Goal: Book appointment/travel/reservation

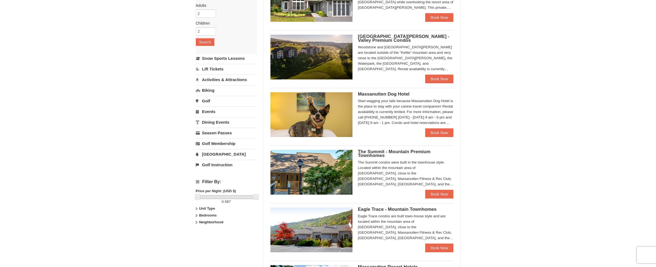
scroll to position [55, 0]
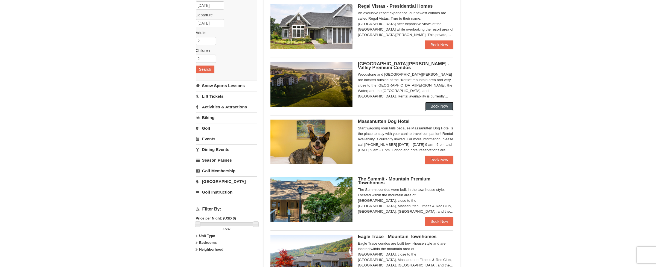
click at [435, 108] on link "Book Now" at bounding box center [439, 106] width 28 height 9
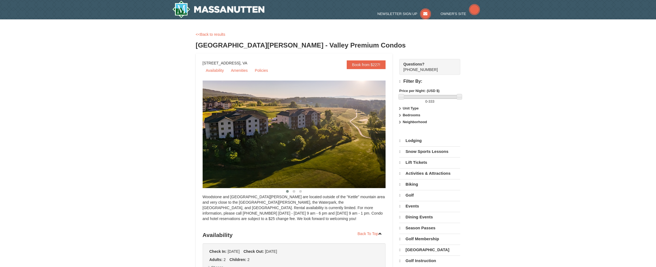
select select "10"
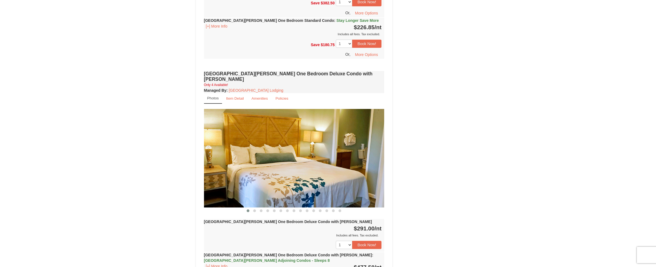
scroll to position [410, 0]
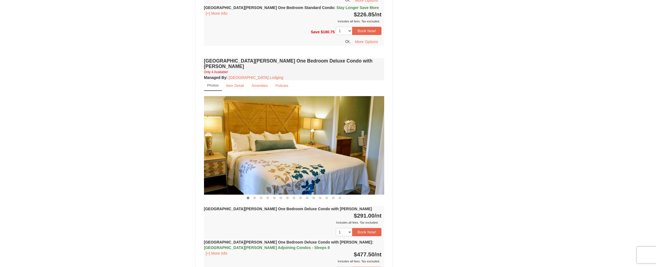
click at [316, 150] on img at bounding box center [294, 145] width 180 height 99
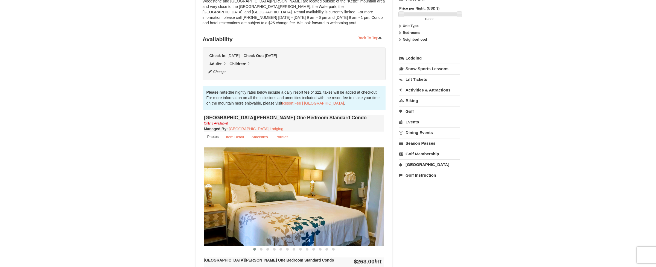
scroll to position [109, 0]
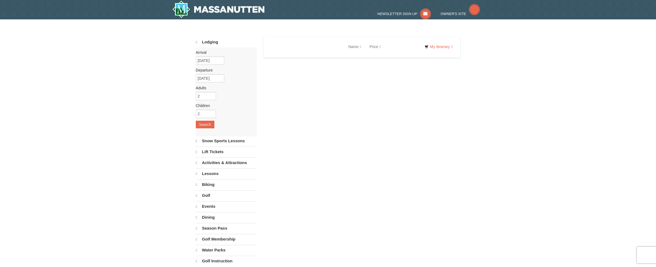
select select "10"
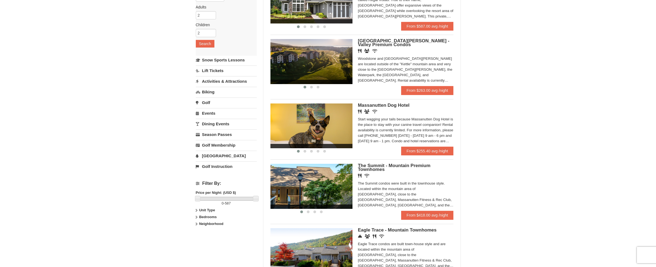
scroll to position [109, 0]
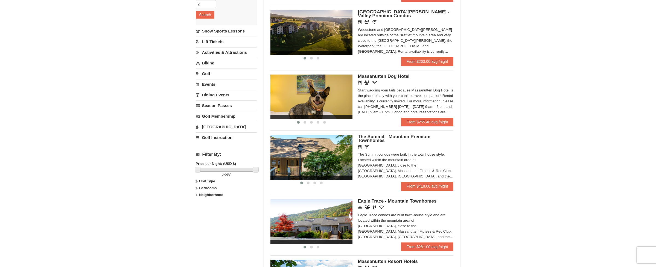
click at [317, 161] on img at bounding box center [311, 157] width 82 height 45
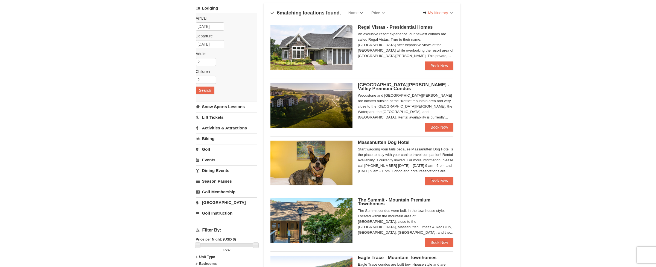
scroll to position [27, 0]
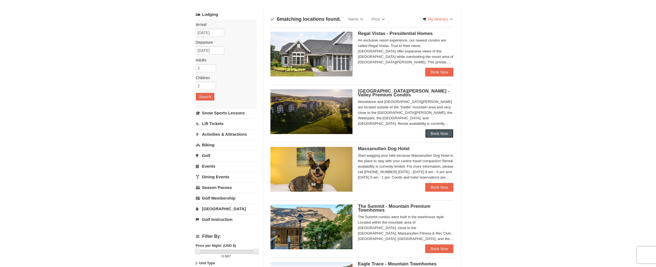
click at [440, 131] on link "Book Now" at bounding box center [439, 133] width 28 height 9
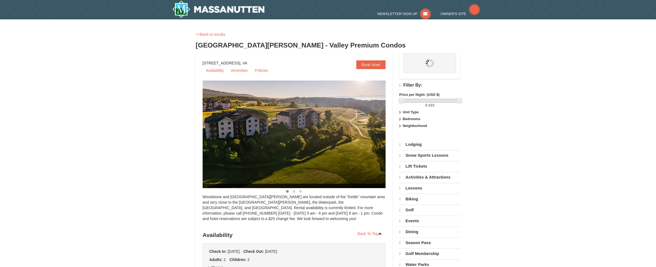
select select "10"
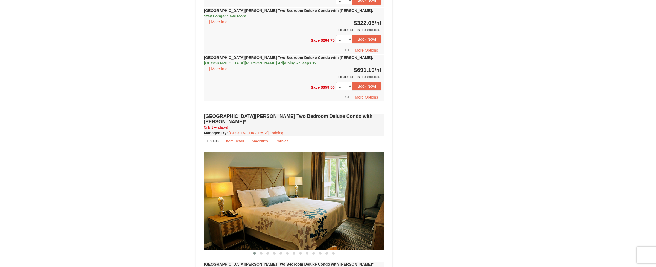
scroll to position [738, 0]
